Goal: Find contact information: Find contact information

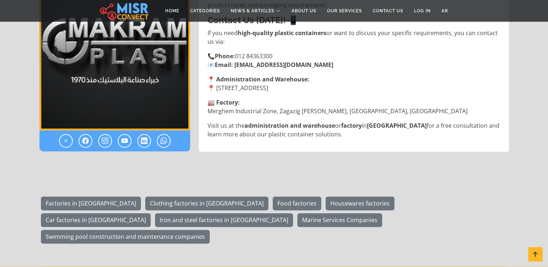
scroll to position [973, 0]
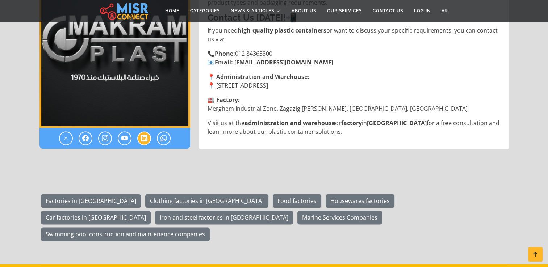
click at [143, 134] on icon at bounding box center [144, 138] width 7 height 9
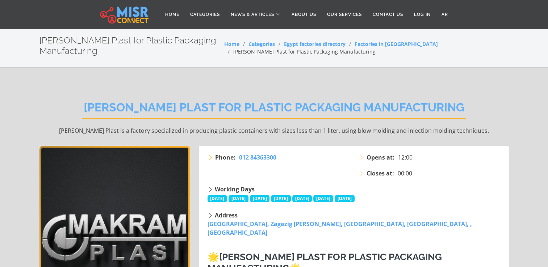
click at [232, 106] on h2 "[PERSON_NAME] Plast for Plastic Packaging Manufacturing" at bounding box center [274, 110] width 384 height 18
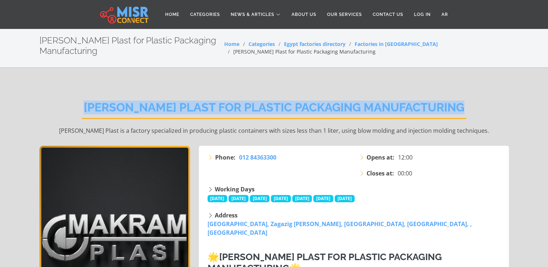
copy div "[PERSON_NAME] Plast for Plastic Packaging Manufacturing"
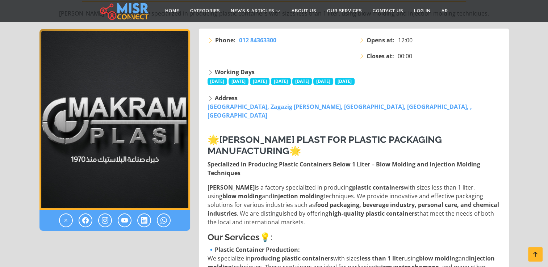
scroll to position [107, 0]
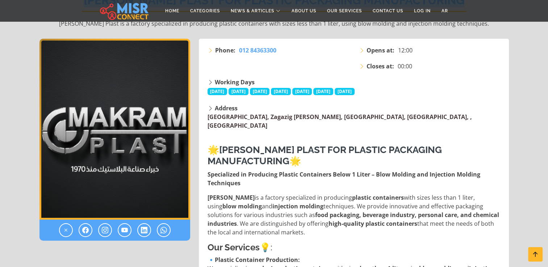
click at [273, 114] on link "[GEOGRAPHIC_DATA], Zagazig [PERSON_NAME], [GEOGRAPHIC_DATA], [GEOGRAPHIC_DATA],…" at bounding box center [339, 121] width 264 height 17
